Goal: Transaction & Acquisition: Purchase product/service

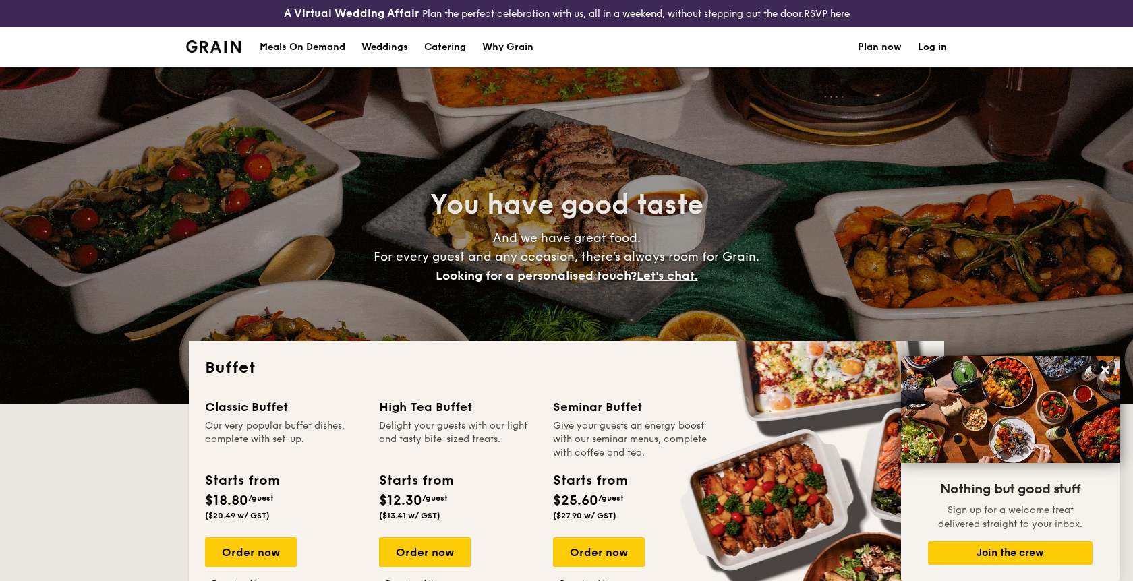
select select
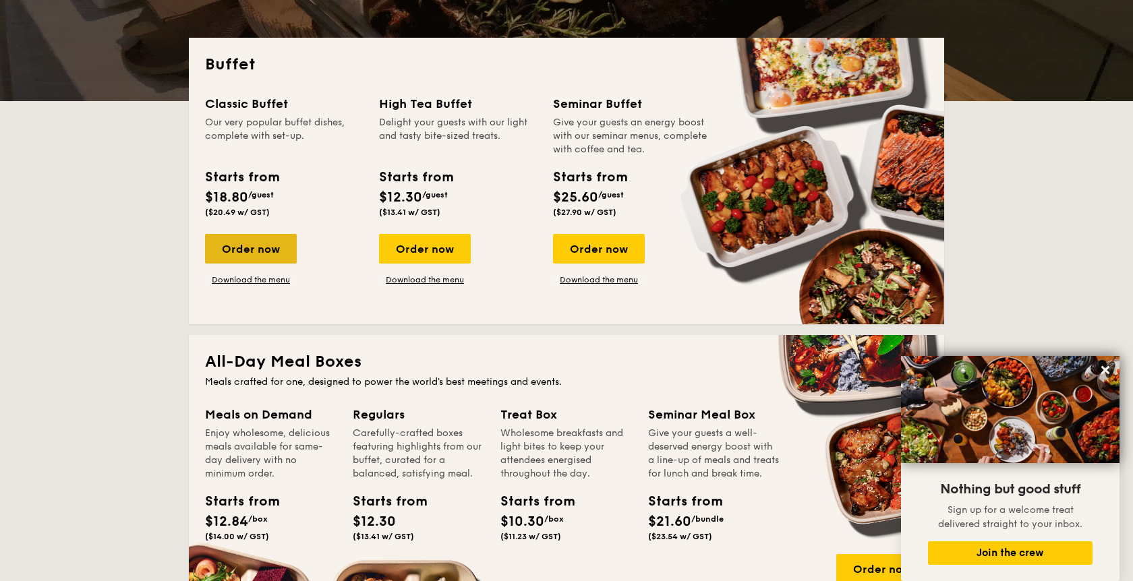
click at [268, 247] on div "Order now" at bounding box center [251, 249] width 92 height 30
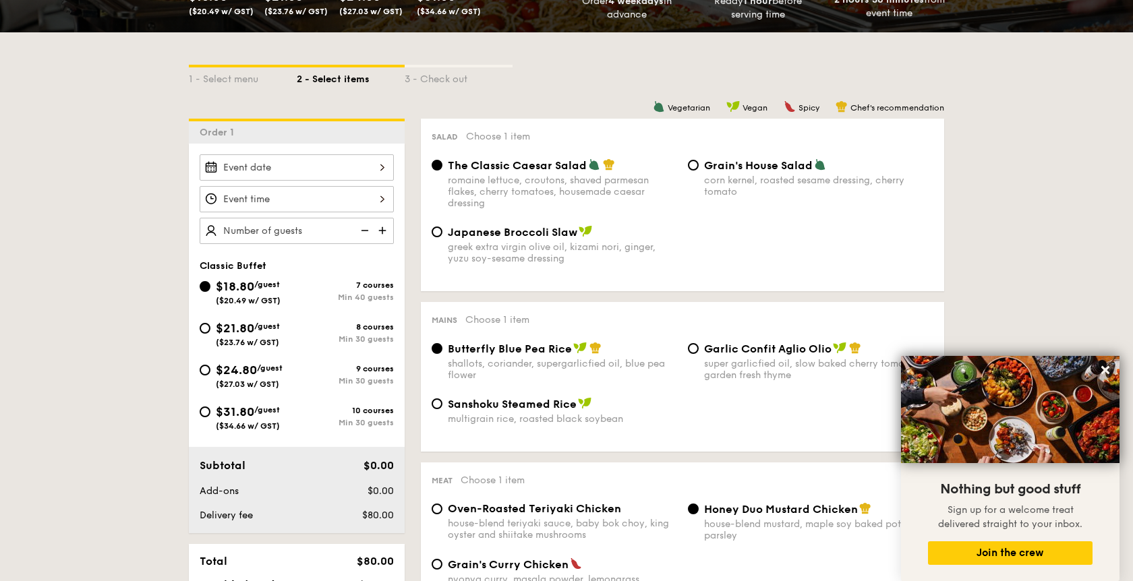
scroll to position [239, 0]
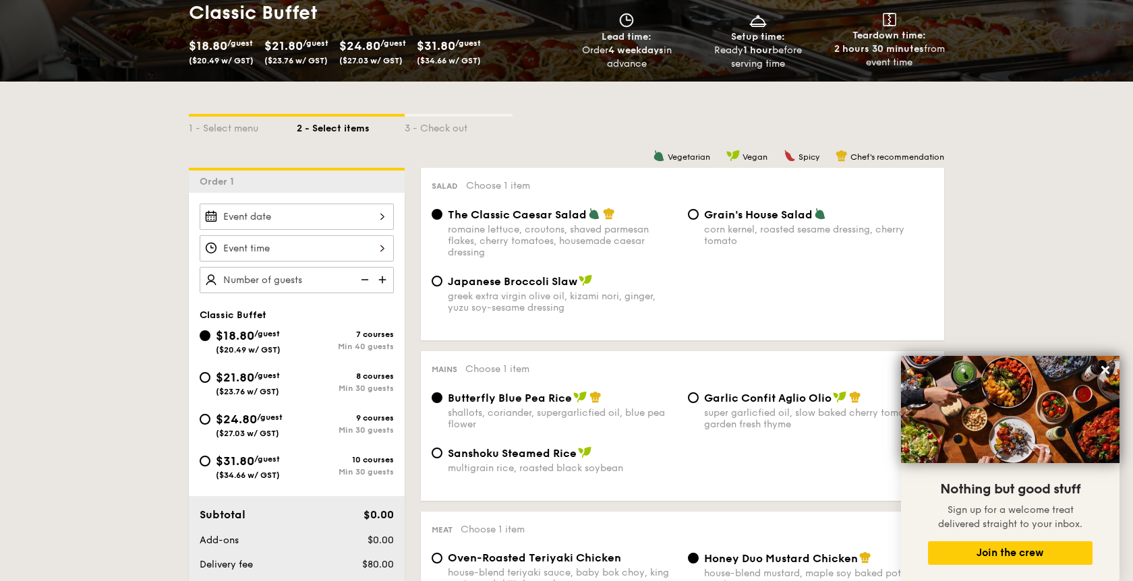
select select
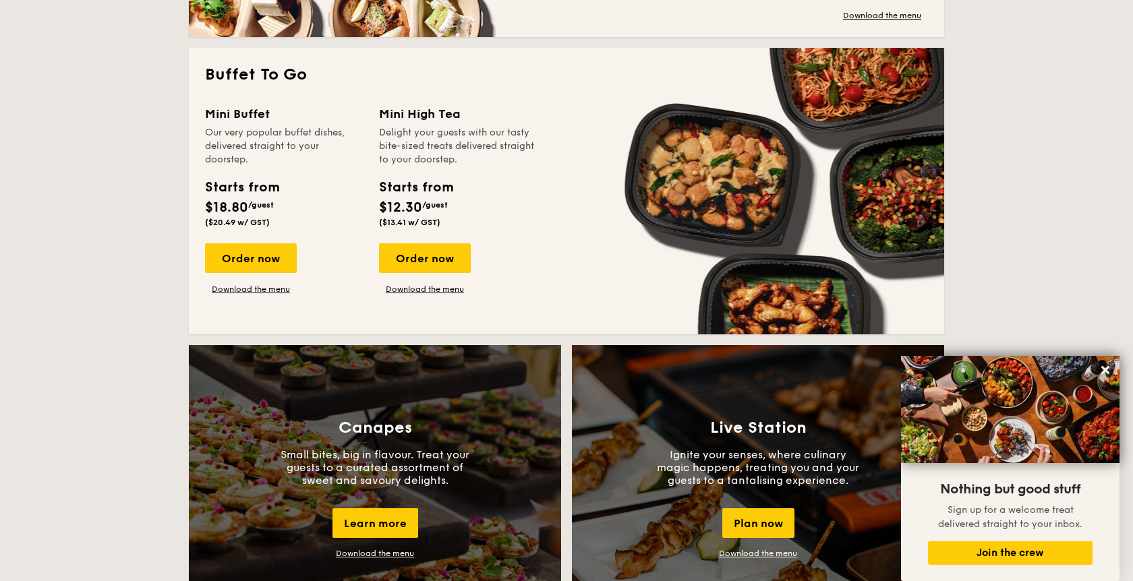
scroll to position [711, 0]
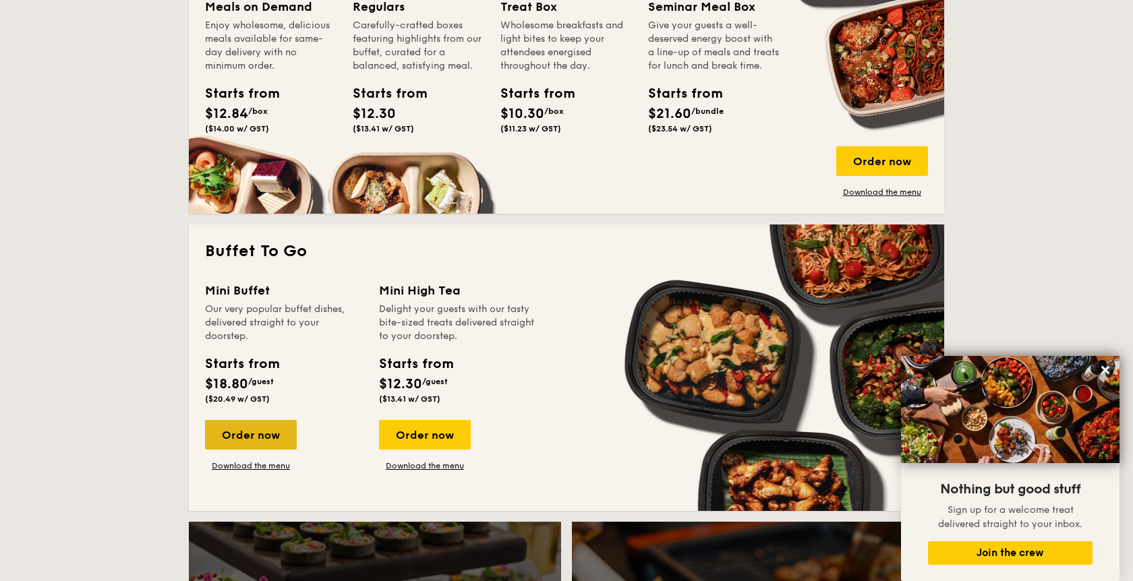
click at [227, 441] on div "Order now" at bounding box center [251, 435] width 92 height 30
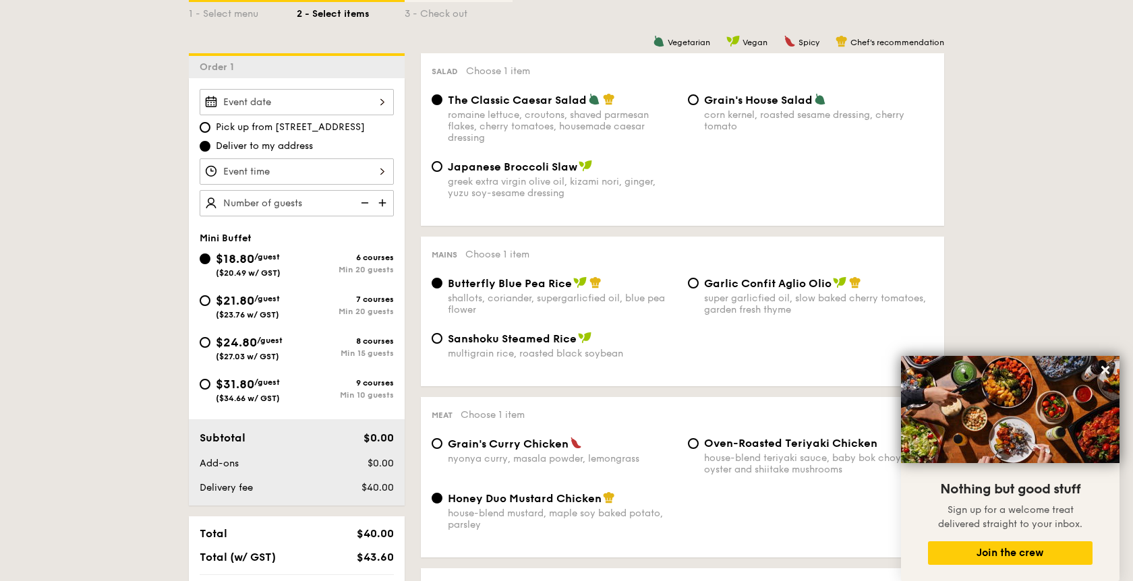
scroll to position [355, 0]
click at [459, 175] on div "Japanese Broccoli Slaw greek extra virgin olive oil, kizami [PERSON_NAME], yuzu…" at bounding box center [562, 178] width 229 height 39
click at [442, 171] on input "Japanese Broccoli Slaw greek extra virgin olive oil, kizami [PERSON_NAME], yuzu…" at bounding box center [437, 166] width 11 height 11
radio input "true"
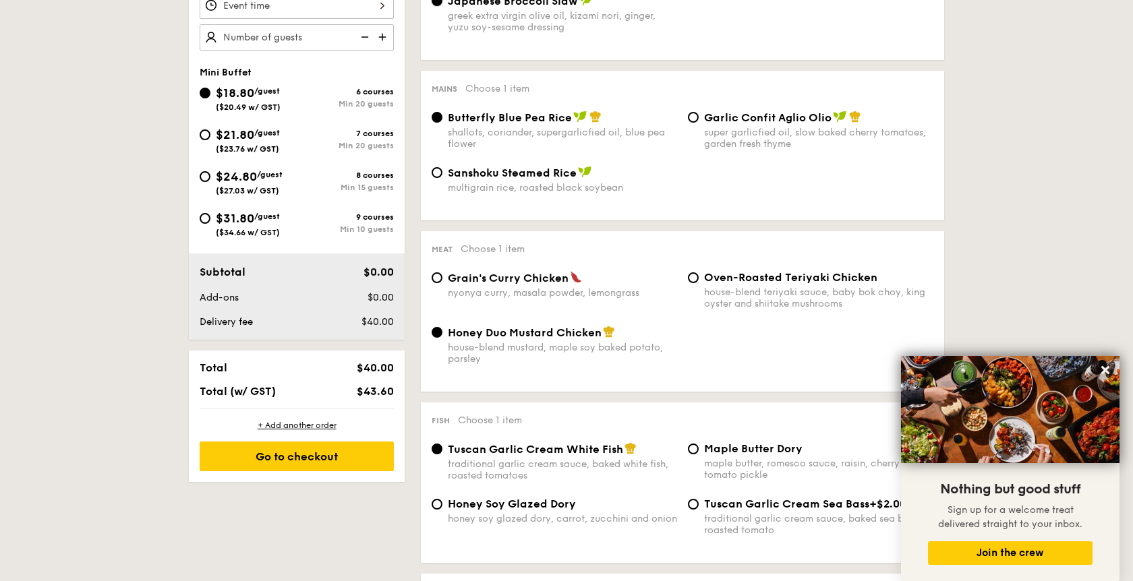
scroll to position [564, 0]
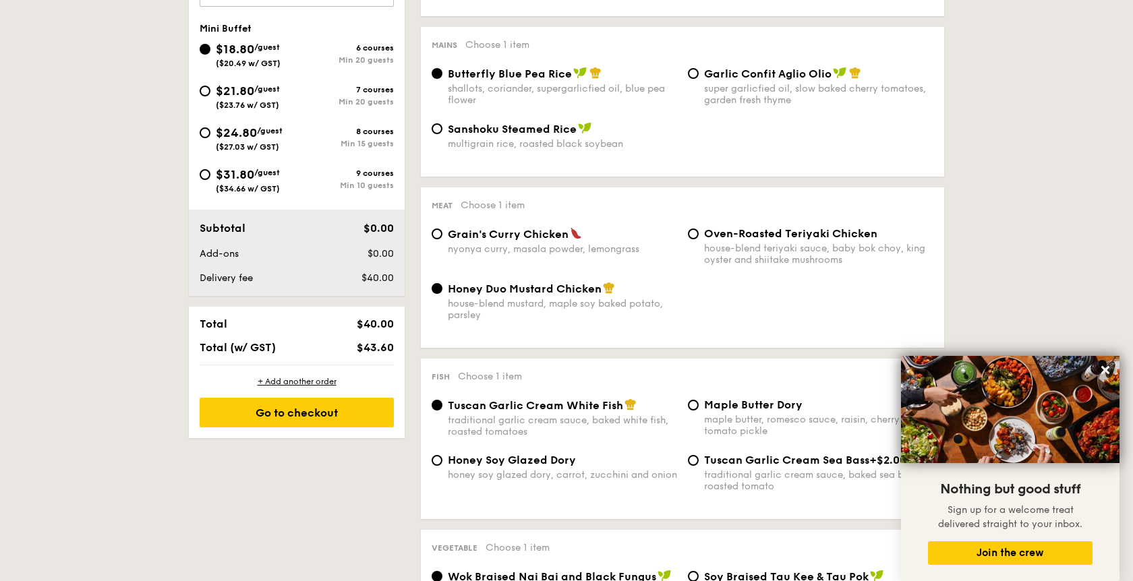
click at [516, 250] on div "nyonya curry, masala powder, lemongrass" at bounding box center [562, 248] width 229 height 11
click at [442, 239] on input "Grain's [PERSON_NAME] Chicken nyonya [PERSON_NAME], masala powder, lemongrass" at bounding box center [437, 234] width 11 height 11
radio input "true"
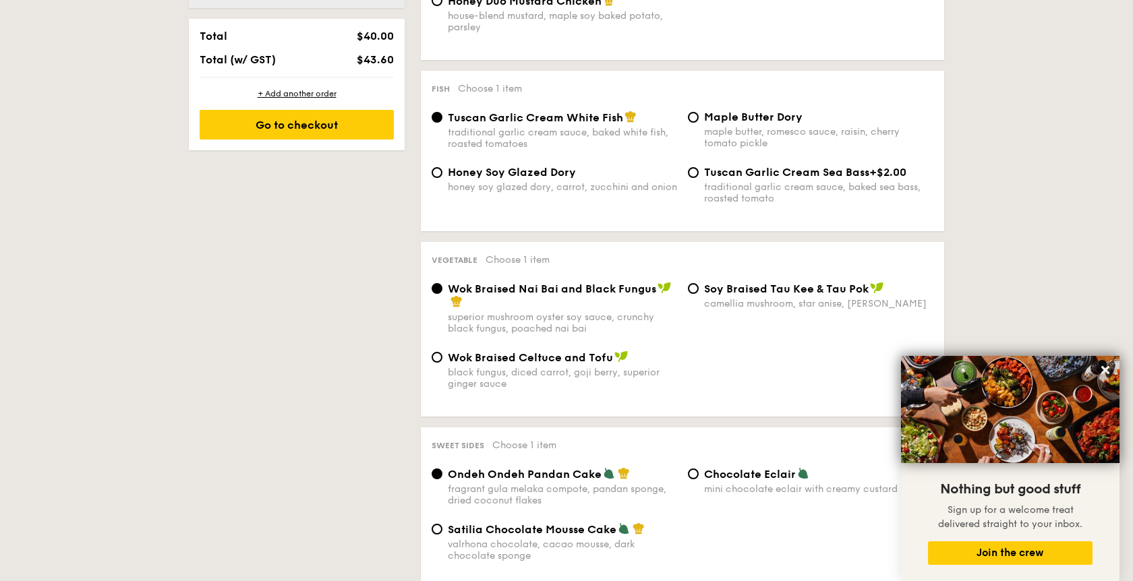
scroll to position [863, 0]
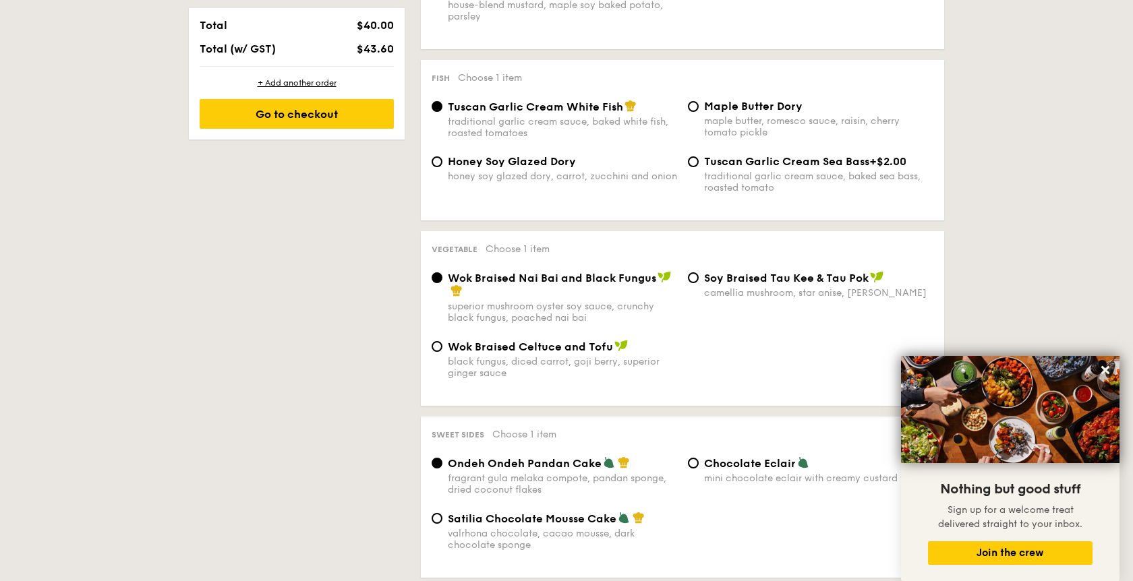
click at [450, 353] on span "Wok Braised Celtuce and Tofu" at bounding box center [530, 347] width 165 height 13
click at [442, 352] on input "Wok Braised Celtuce and Tofu black fungus, diced carrot, goji [PERSON_NAME], su…" at bounding box center [437, 346] width 11 height 11
radio input "true"
click at [455, 295] on img at bounding box center [456, 291] width 12 height 12
click at [442, 283] on input "Wok Braised Nai Bai and Black Fungus superior mushroom oyster soy sauce, crunch…" at bounding box center [437, 277] width 11 height 11
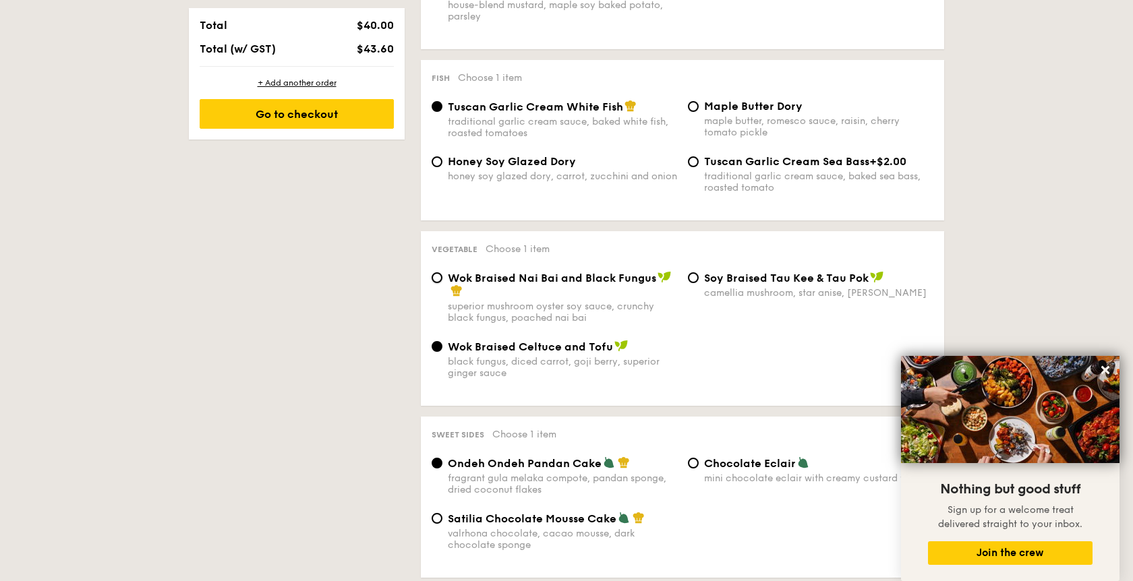
radio input "true"
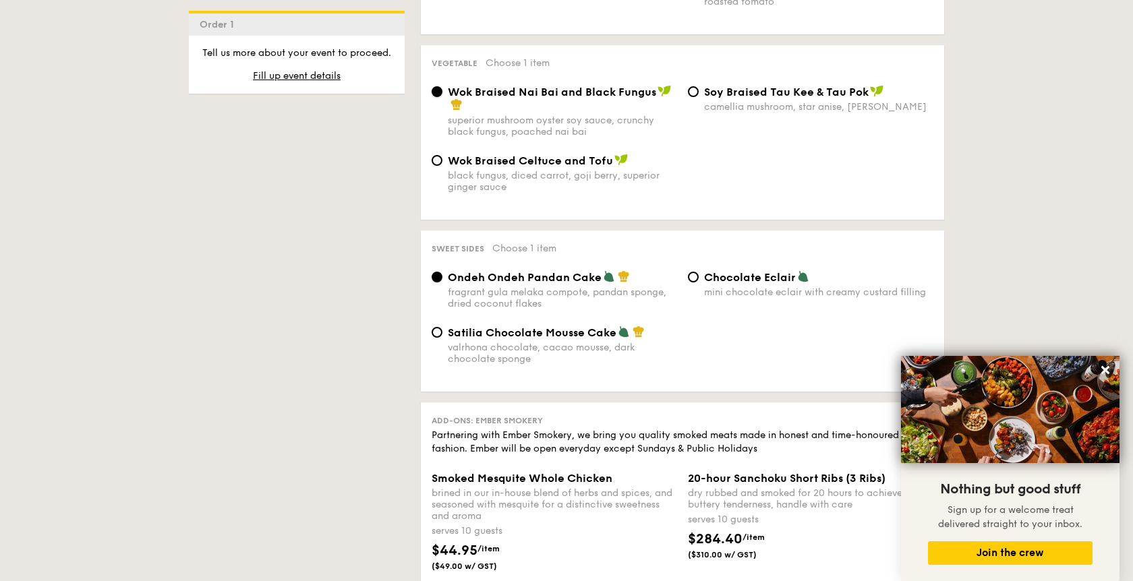
scroll to position [1059, 0]
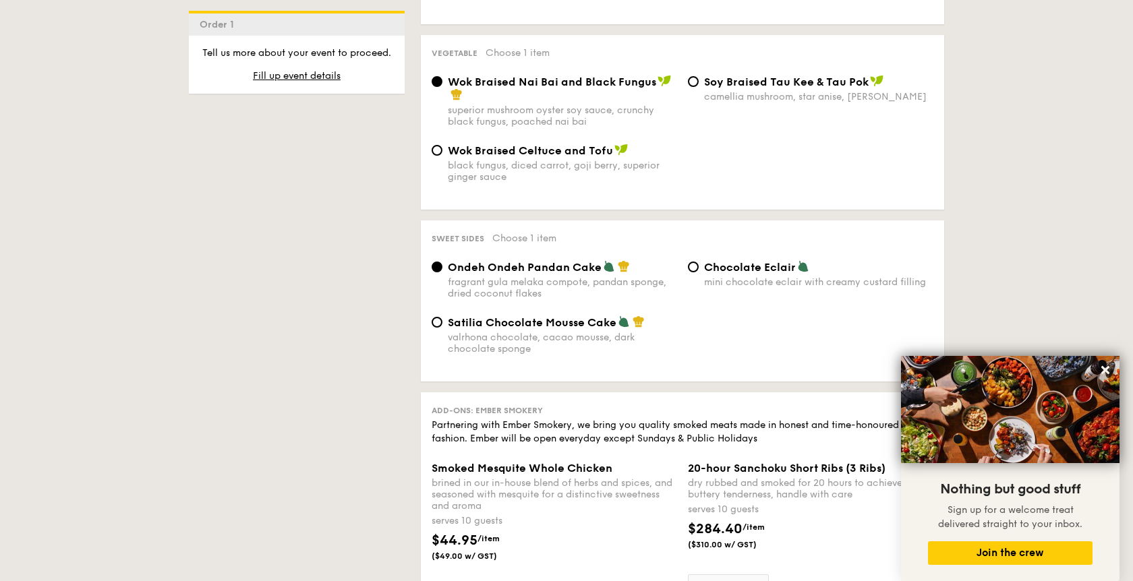
click at [696, 278] on div "Chocolate Eclair mini chocolate eclair with creamy custard filling" at bounding box center [810, 274] width 256 height 28
click at [695, 272] on input "Chocolate Eclair mini chocolate eclair with creamy custard filling" at bounding box center [693, 267] width 11 height 11
radio input "true"
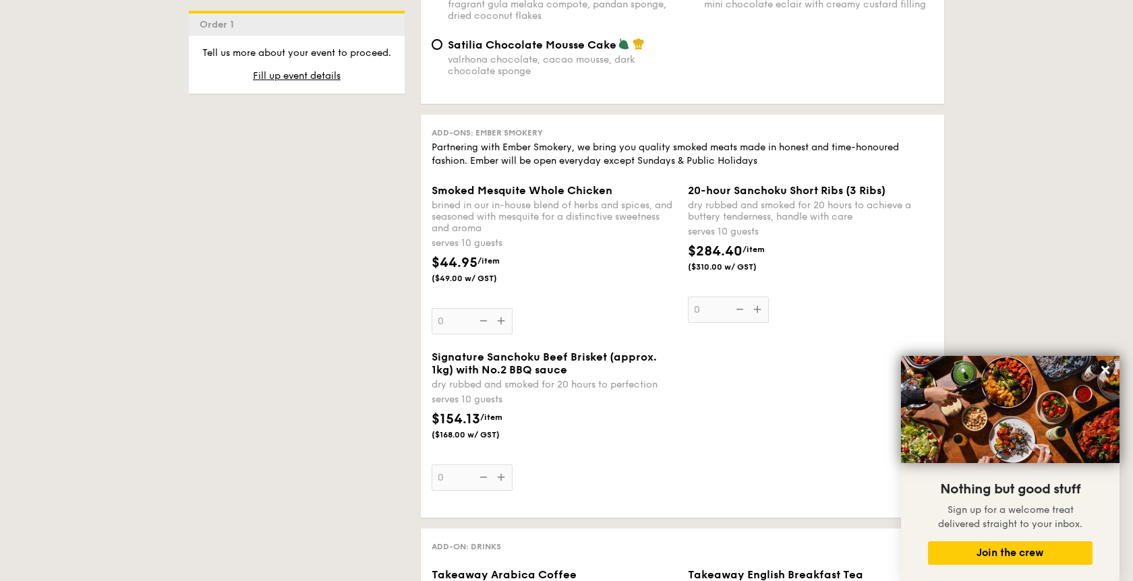
scroll to position [1337, 0]
drag, startPoint x: 579, startPoint y: 219, endPoint x: 517, endPoint y: 241, distance: 65.9
click at [517, 234] on div "brined in our in-house blend of herbs and spices, and seasoned with mesquite fo…" at bounding box center [554, 217] width 245 height 34
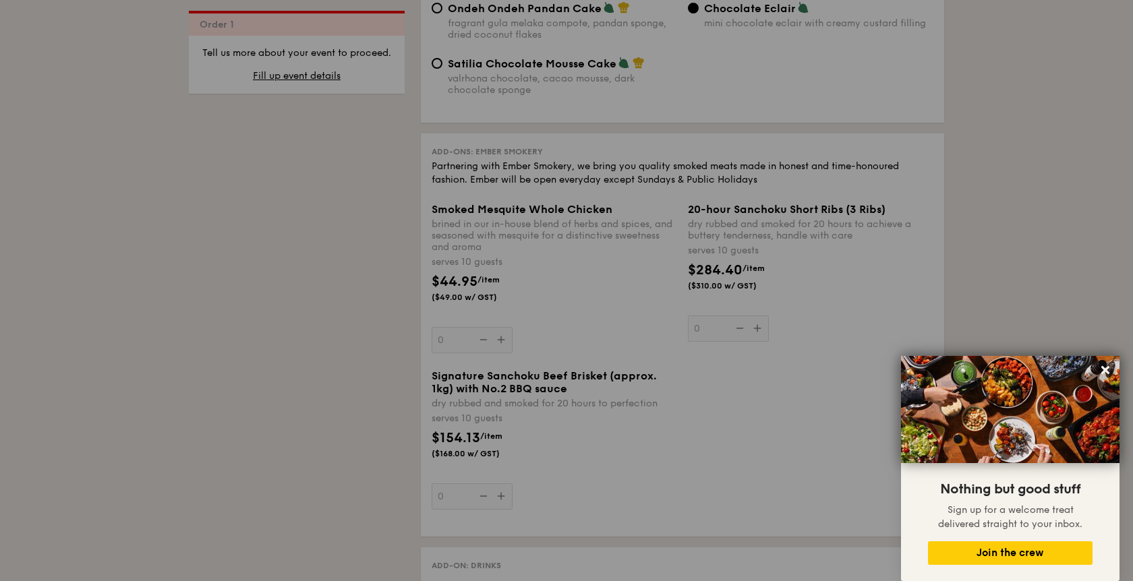
click at [517, 241] on div at bounding box center [566, 290] width 1133 height 581
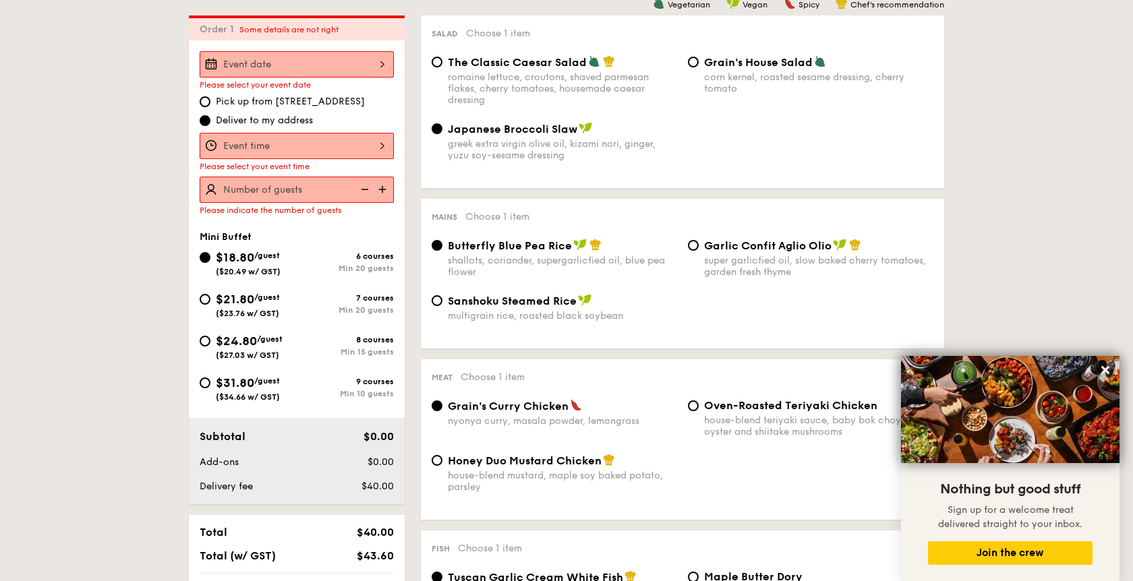
scroll to position [387, 0]
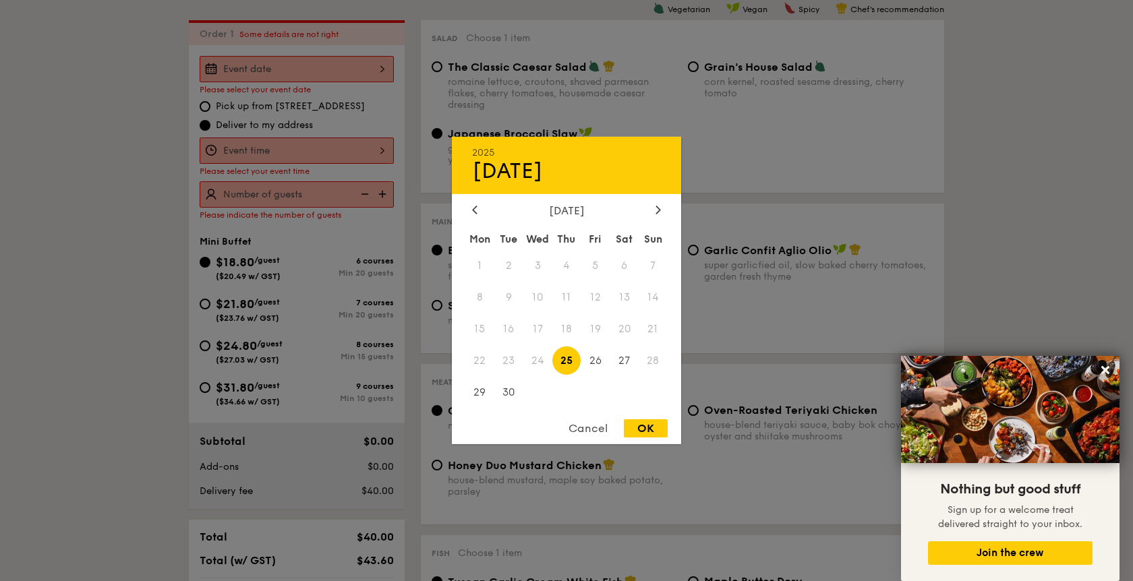
click at [344, 76] on div "2025 Sep [DATE] Tue Wed Thu Fri Sat Sun 1 2 3 4 5 6 7 8 9 10 11 12 13 14 15 16 …" at bounding box center [297, 69] width 194 height 26
click at [661, 212] on div at bounding box center [658, 210] width 12 height 13
click at [653, 270] on span "5" at bounding box center [653, 266] width 29 height 29
click at [653, 269] on span "5" at bounding box center [653, 266] width 29 height 29
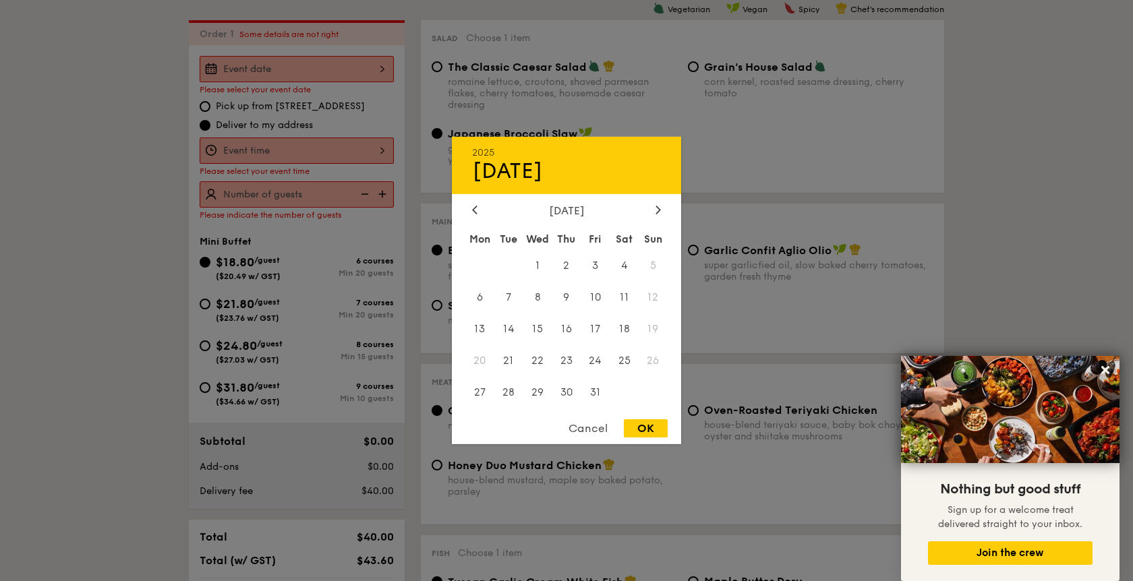
click at [653, 268] on span "5" at bounding box center [653, 266] width 29 height 29
click at [477, 208] on icon at bounding box center [474, 209] width 5 height 9
click at [649, 364] on span "28" at bounding box center [653, 360] width 29 height 29
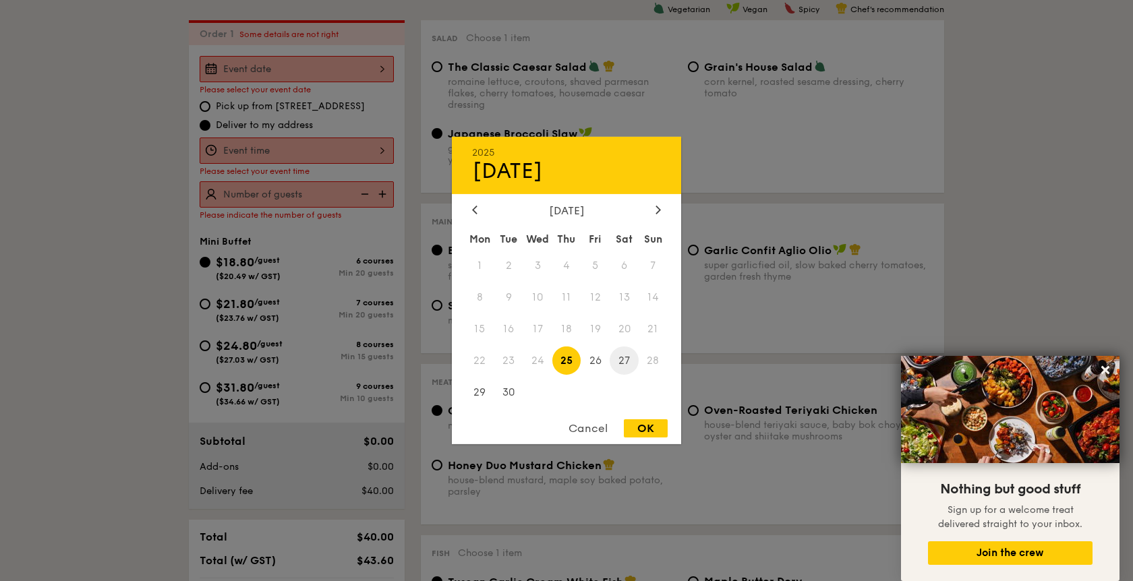
click at [633, 363] on span "27" at bounding box center [624, 360] width 29 height 29
click at [656, 367] on span "28" at bounding box center [653, 360] width 29 height 29
click at [651, 426] on div "OK" at bounding box center [646, 428] width 44 height 18
type input "[DATE]"
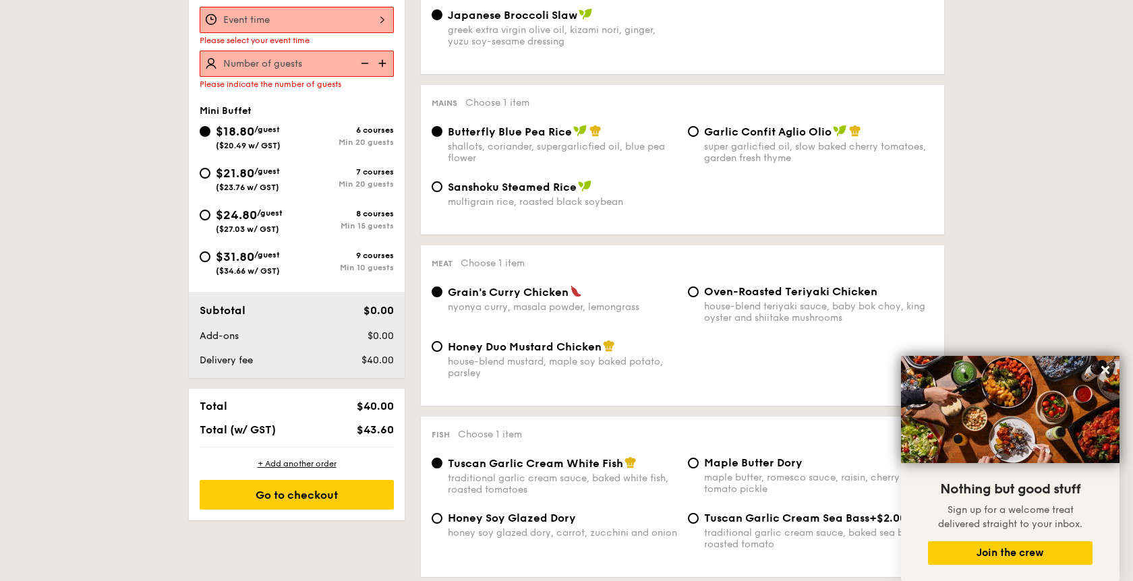
scroll to position [390, 0]
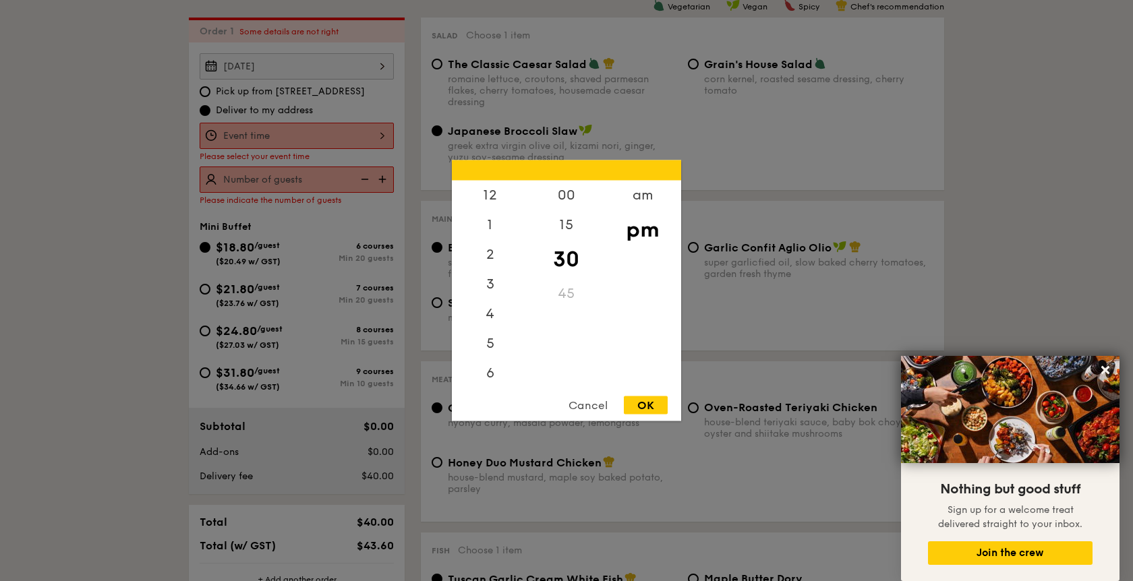
click at [329, 144] on div "12 1 2 3 4 5 6 7 8 9 10 11 00 15 30 45 am pm Cancel OK" at bounding box center [297, 136] width 194 height 26
click at [491, 286] on div "5" at bounding box center [490, 289] width 76 height 39
click at [640, 405] on div "OK" at bounding box center [646, 406] width 44 height 18
type input "5:30PM"
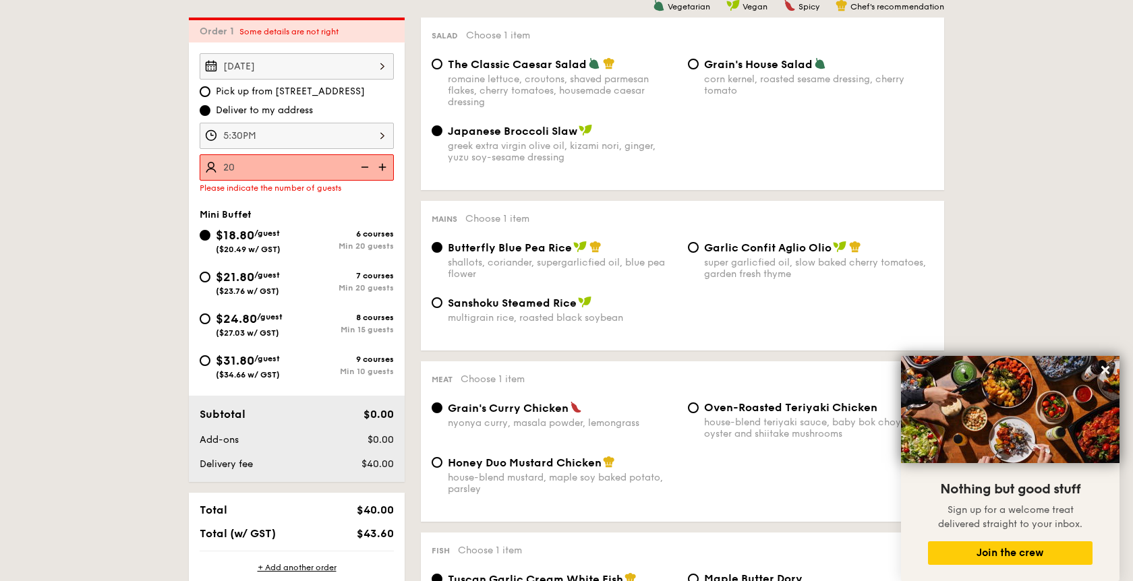
type input "20 guests"
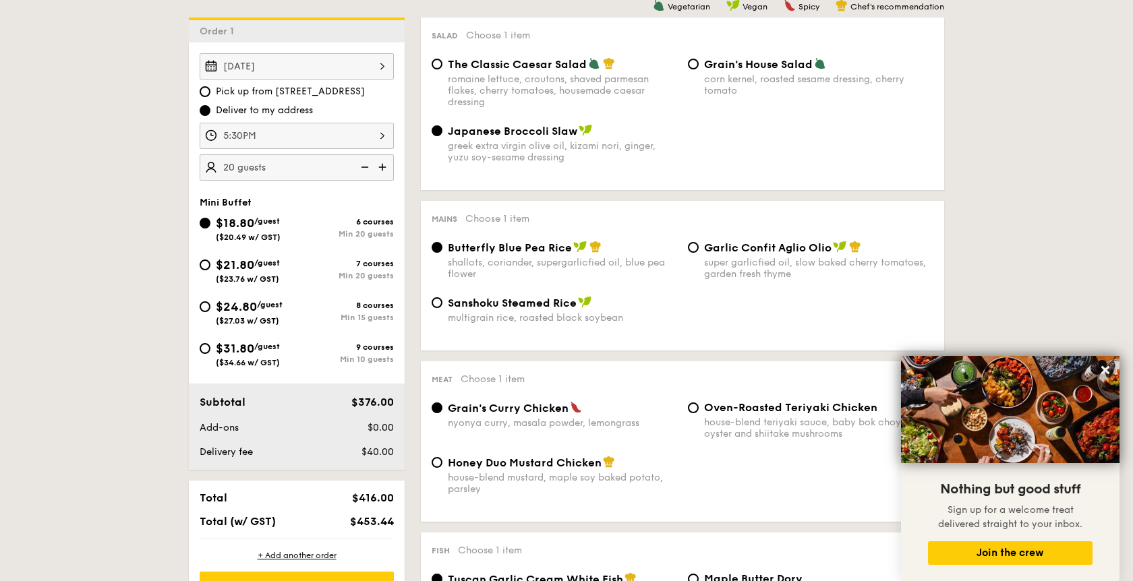
click at [263, 64] on div "[DATE] 2025 Sep [DATE] Tue Wed Thu Fri Sat Sun 1 2 3 4 5 6 7 8 9 10 11 12 13 14…" at bounding box center [297, 66] width 194 height 26
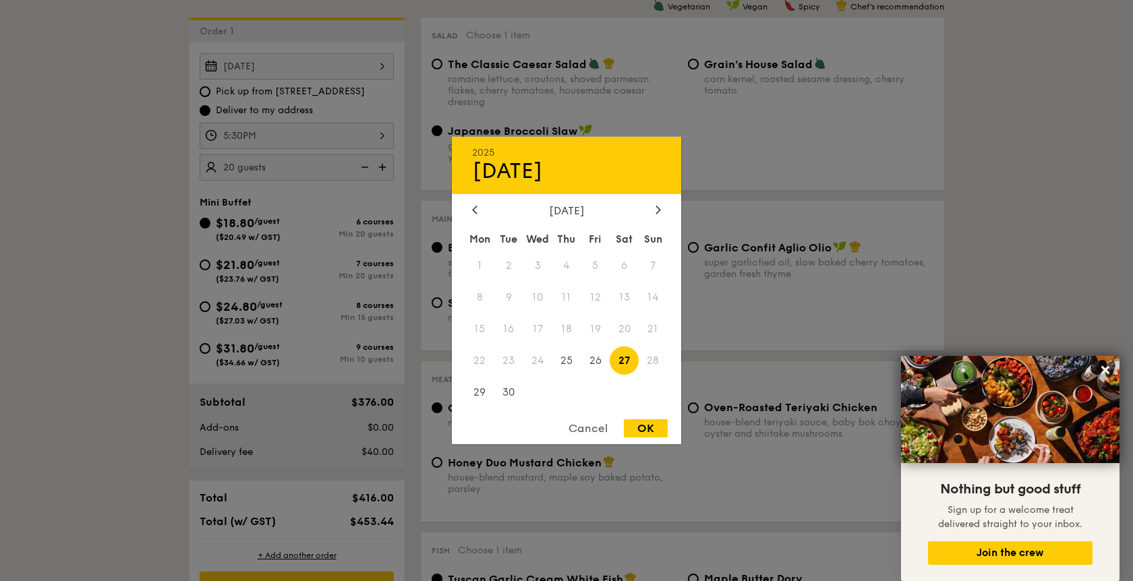
click at [647, 364] on span "28" at bounding box center [653, 360] width 29 height 29
click at [650, 365] on span "28" at bounding box center [653, 360] width 29 height 29
click at [165, 115] on div at bounding box center [566, 290] width 1133 height 581
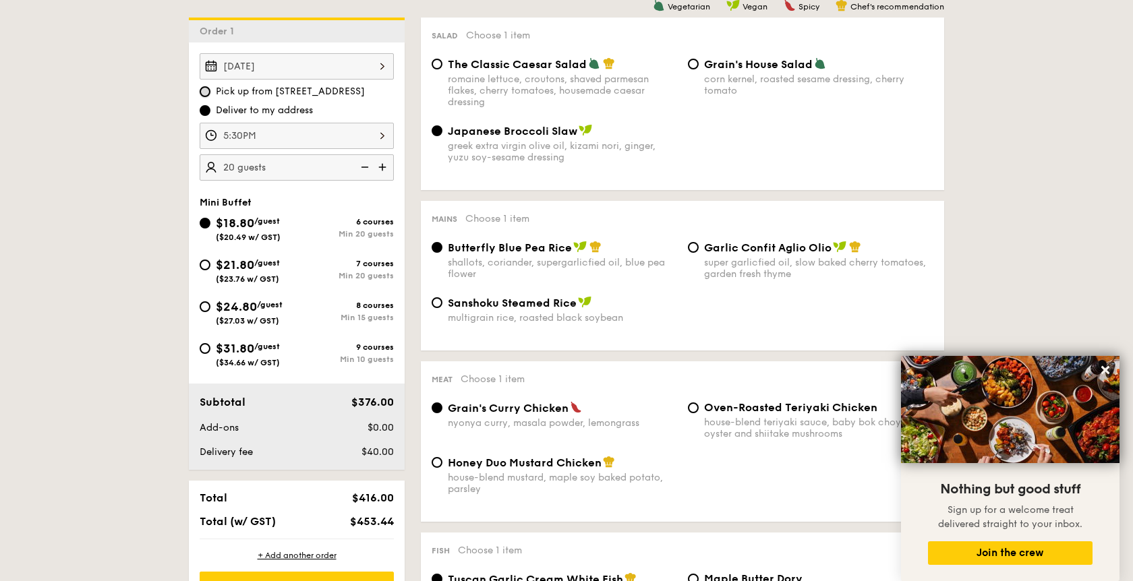
click at [207, 94] on input "Pick up from [STREET_ADDRESS]" at bounding box center [205, 91] width 11 height 11
radio input "true"
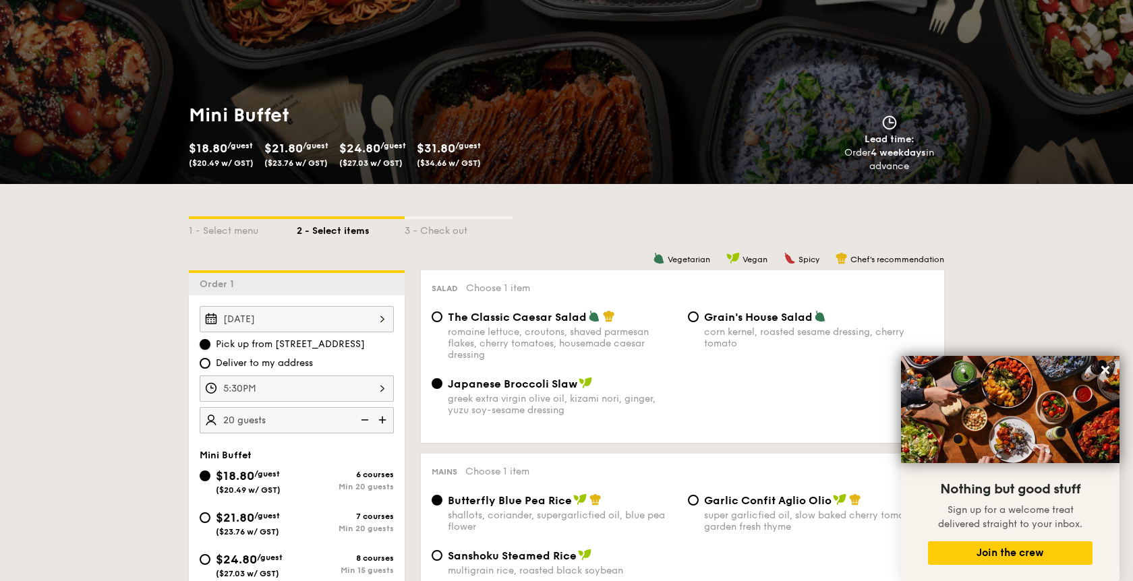
scroll to position [138, 0]
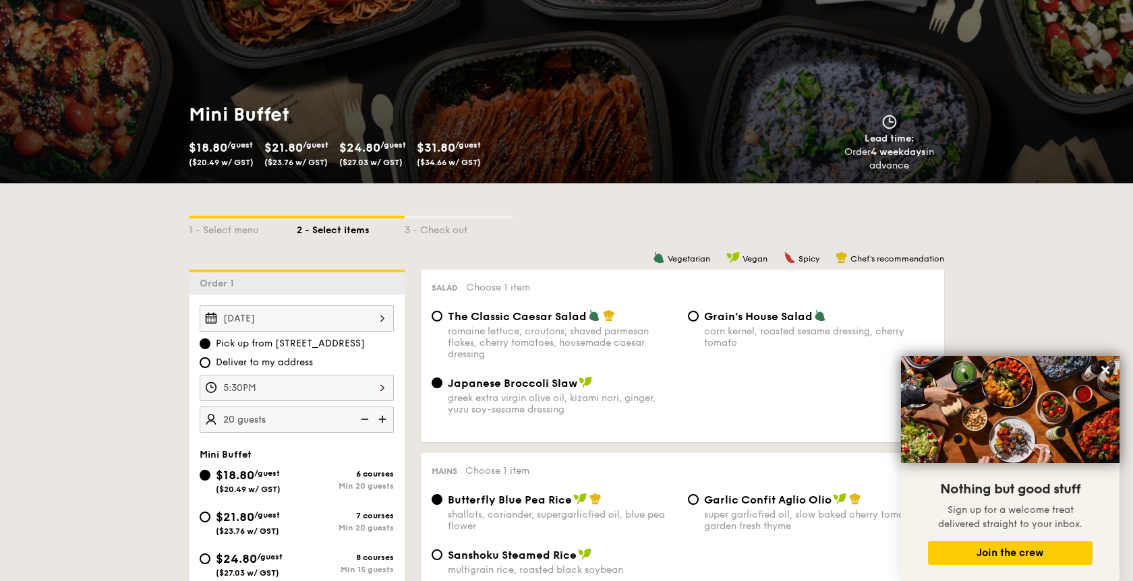
click at [305, 359] on span "Deliver to my address" at bounding box center [264, 362] width 97 height 13
click at [210, 359] on input "Deliver to my address" at bounding box center [205, 362] width 11 height 11
radio input "true"
click at [324, 334] on div "[DATE] Pick up from [STREET_ADDRESS] Deliver to my address 5:30PM 20 guests" at bounding box center [297, 368] width 194 height 127
click at [335, 324] on div "[DATE]" at bounding box center [297, 318] width 194 height 26
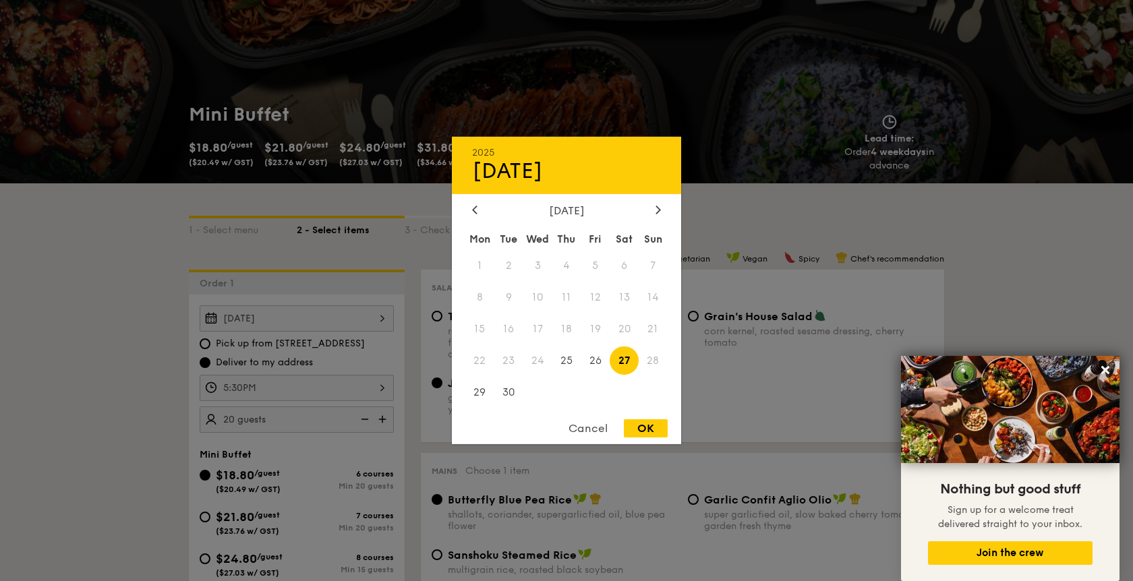
click at [646, 357] on span "28" at bounding box center [653, 360] width 29 height 29
